Goal: Transaction & Acquisition: Purchase product/service

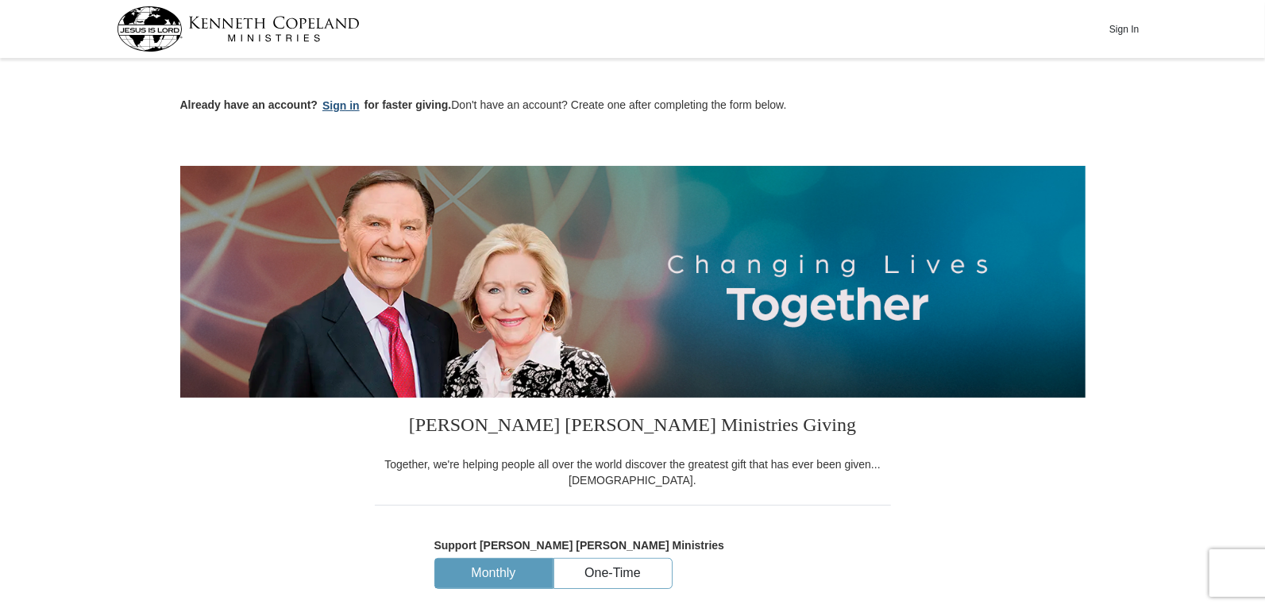
click at [333, 105] on button "Sign in" at bounding box center [341, 106] width 47 height 18
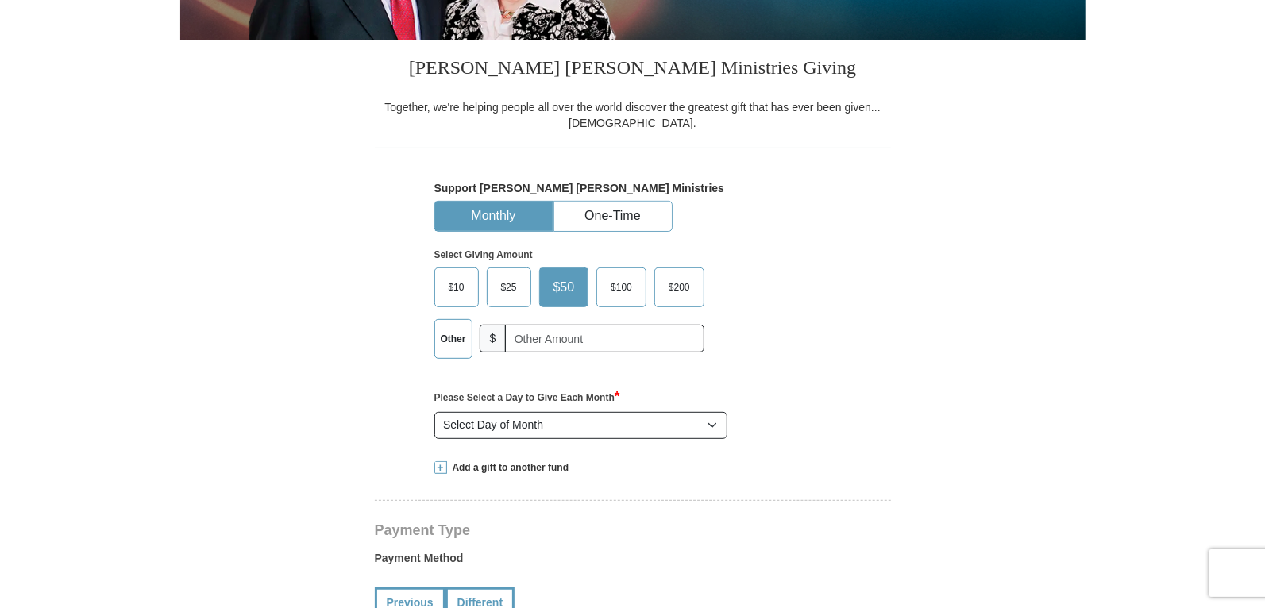
select select "NY"
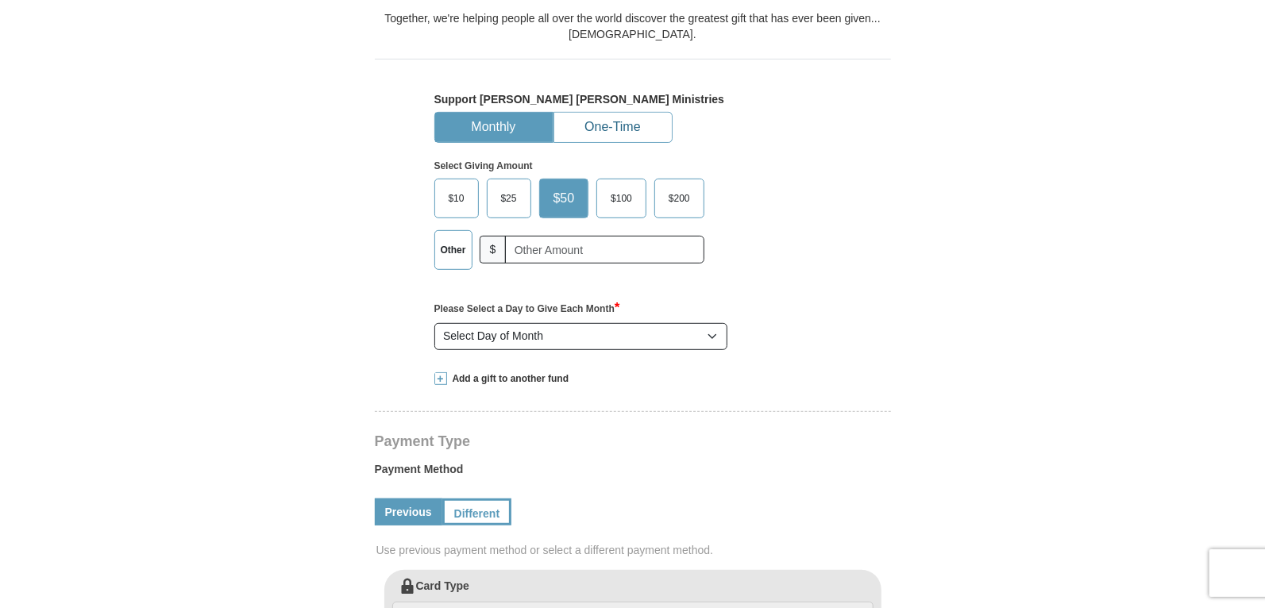
click at [636, 129] on button "One-Time" at bounding box center [613, 127] width 118 height 29
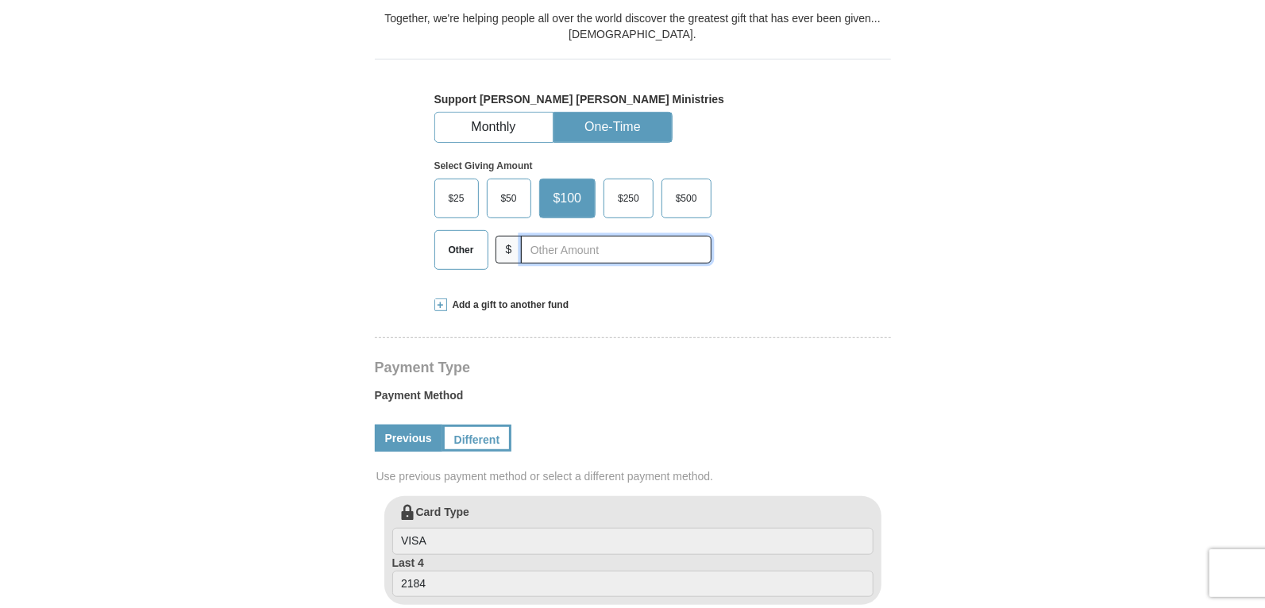
click at [536, 247] on input "text" at bounding box center [616, 250] width 190 height 28
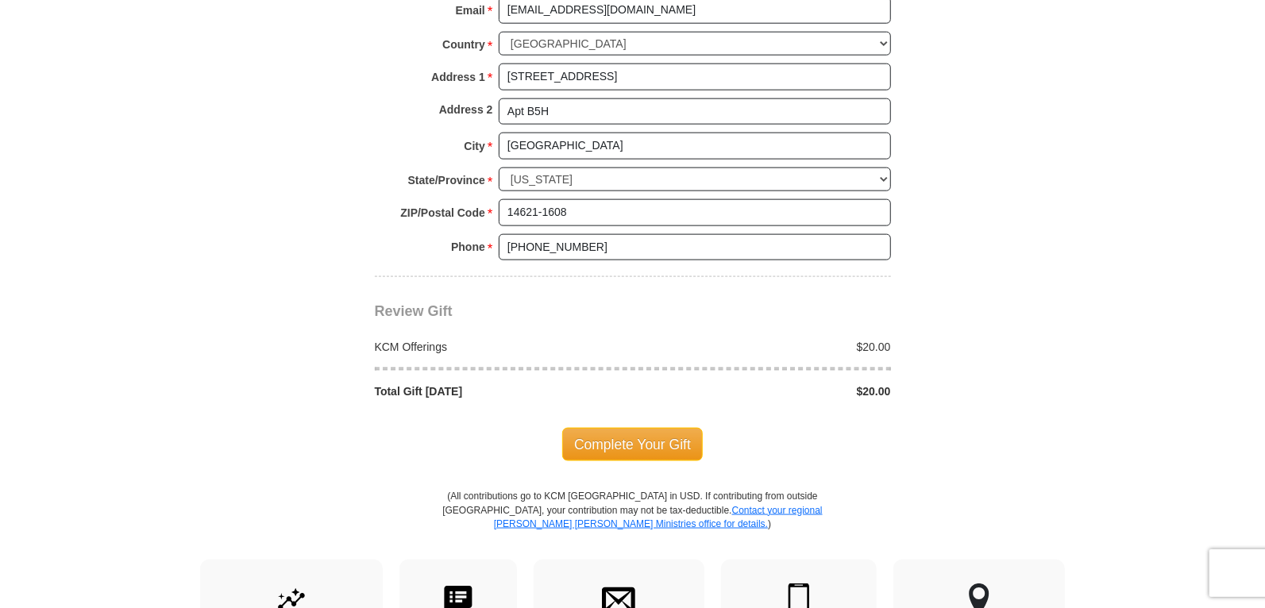
scroll to position [1216, 0]
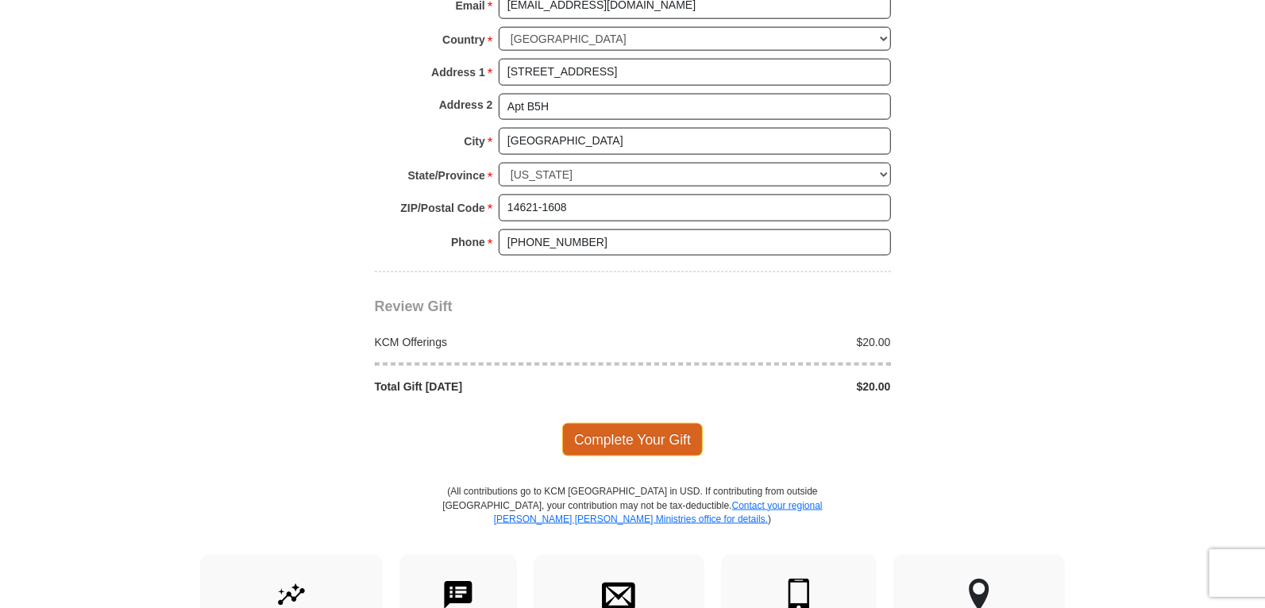
type input "20.00"
click at [683, 423] on span "Complete Your Gift" at bounding box center [632, 439] width 141 height 33
